Goal: Find specific page/section: Find specific page/section

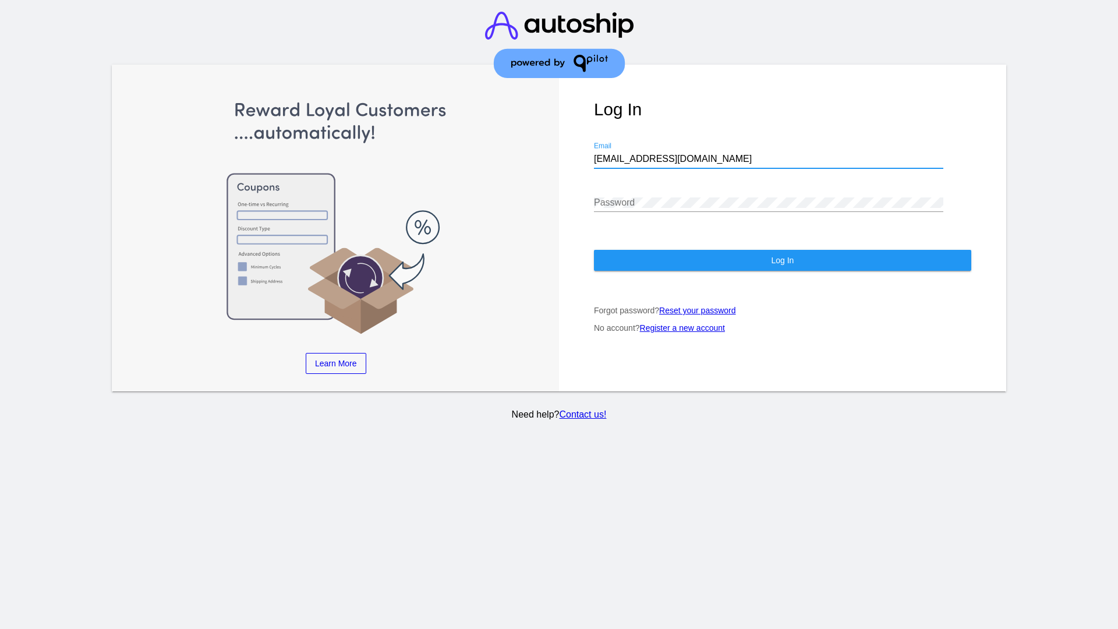
type input "[EMAIL_ADDRESS][DOMAIN_NAME]"
click at [782, 260] on span "Log In" at bounding box center [782, 260] width 23 height 9
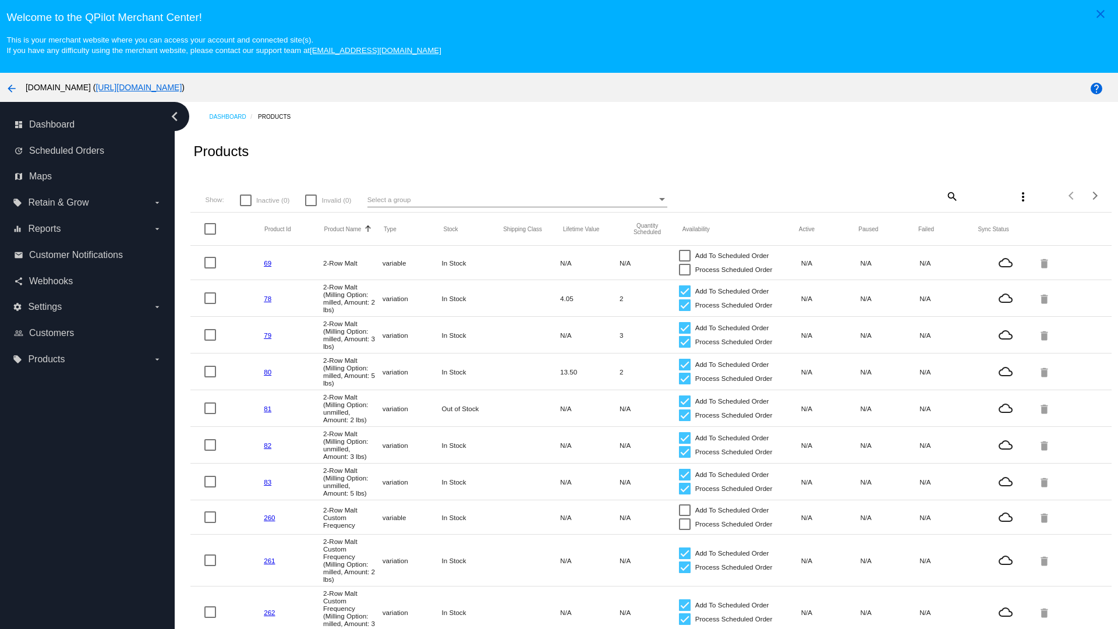
click at [951, 196] on mat-icon "search" at bounding box center [951, 196] width 14 height 18
type input "New Prd 1050"
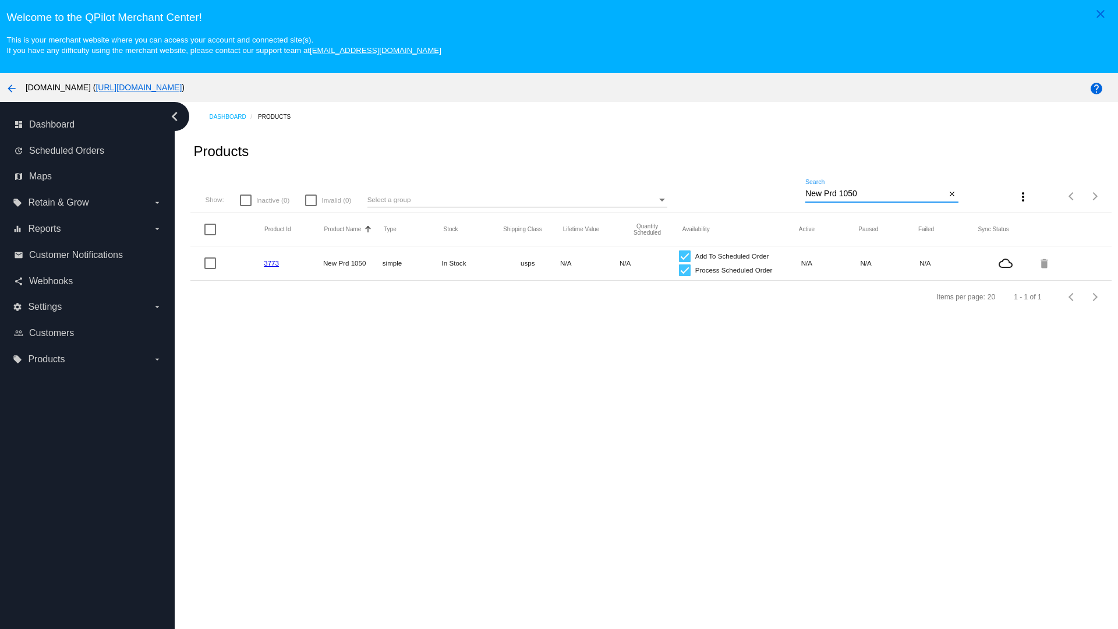
click at [271, 263] on link "3773" at bounding box center [271, 263] width 15 height 8
